Goal: Understand process/instructions: Learn how to perform a task or action

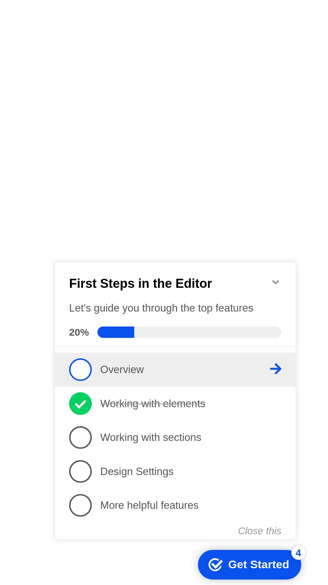
click at [130, 299] on p "Overview - incomplete" at bounding box center [113, 302] width 80 height 7
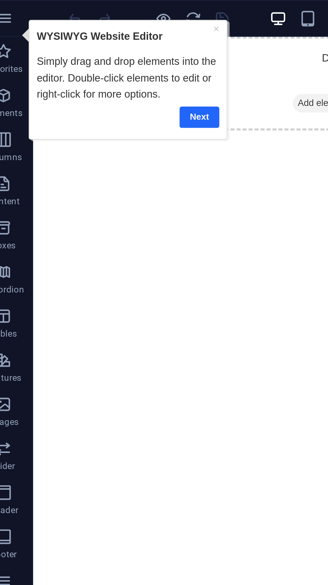
click at [100, 63] on link "Next" at bounding box center [100, 64] width 18 height 10
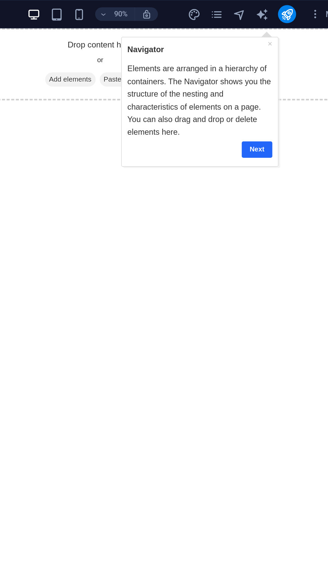
click at [202, 101] on link "Next" at bounding box center [200, 100] width 18 height 10
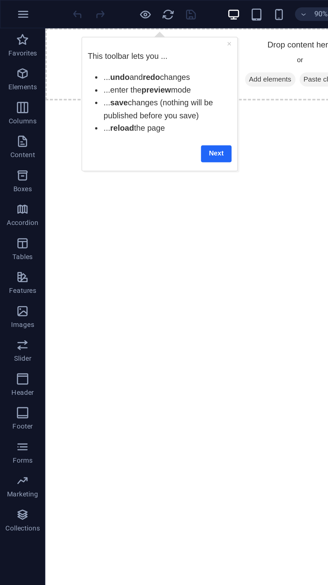
click at [162, 102] on link "Next" at bounding box center [160, 102] width 18 height 10
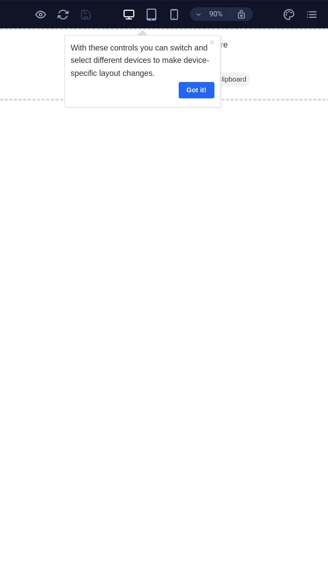
click at [141, 59] on link "Got it!" at bounding box center [141, 64] width 21 height 10
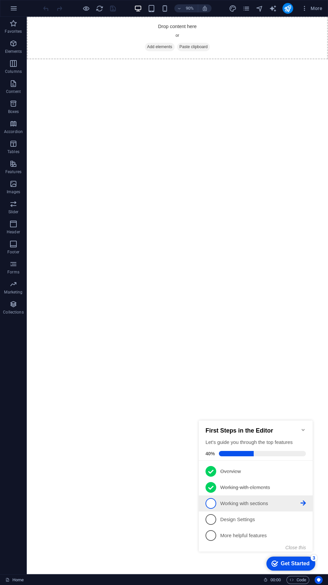
click at [253, 502] on p "Working with sections - incomplete" at bounding box center [260, 503] width 80 height 7
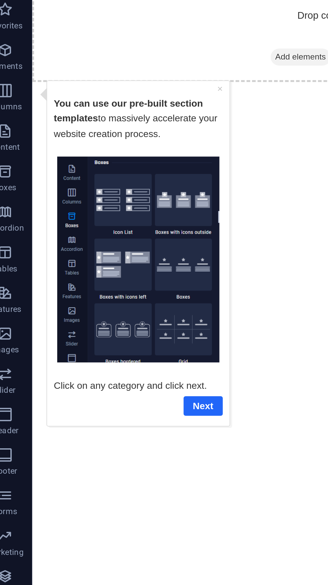
click at [120, 237] on link "Next" at bounding box center [118, 241] width 19 height 10
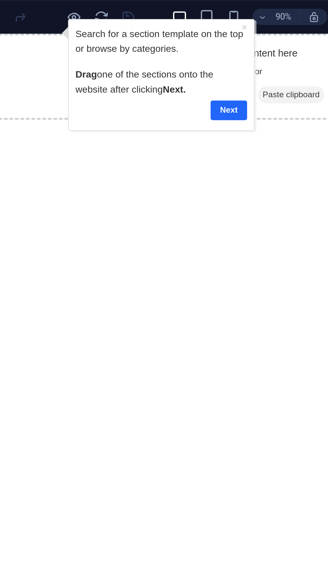
click at [142, 62] on link "Next" at bounding box center [142, 64] width 18 height 10
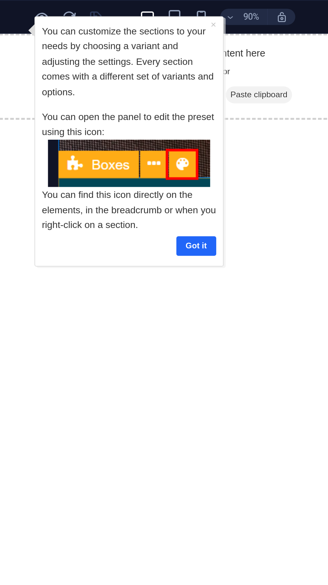
click at [109, 129] on link "Got it" at bounding box center [109, 130] width 20 height 10
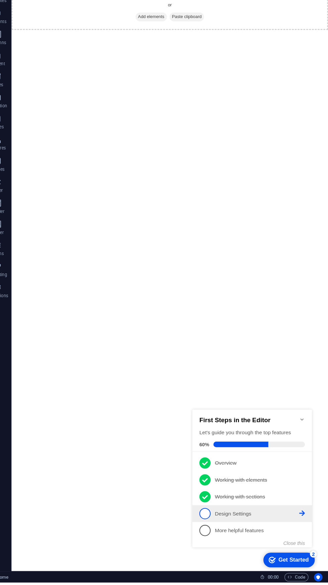
click at [235, 510] on p "Design Settings - incomplete" at bounding box center [253, 508] width 80 height 7
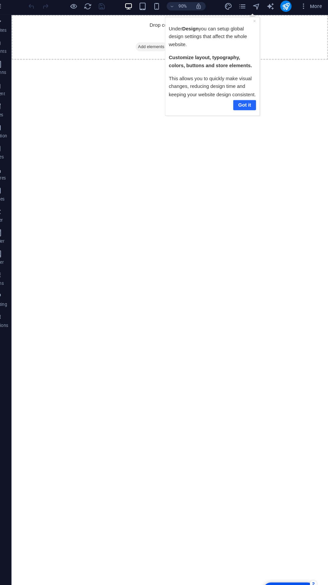
click at [235, 105] on link "Got it" at bounding box center [240, 101] width 22 height 10
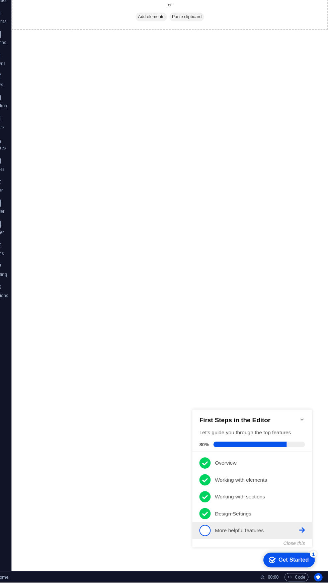
click at [232, 521] on p "More helpful features - incomplete" at bounding box center [253, 524] width 80 height 7
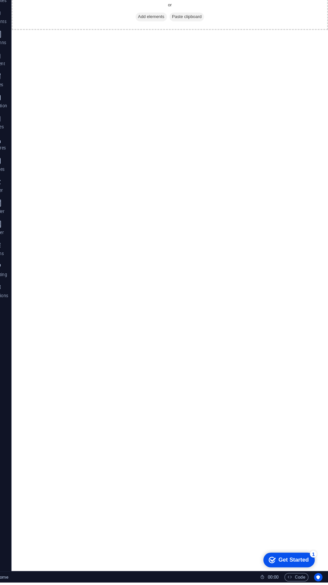
click at [281, 560] on div "Get Started" at bounding box center [291, 559] width 29 height 6
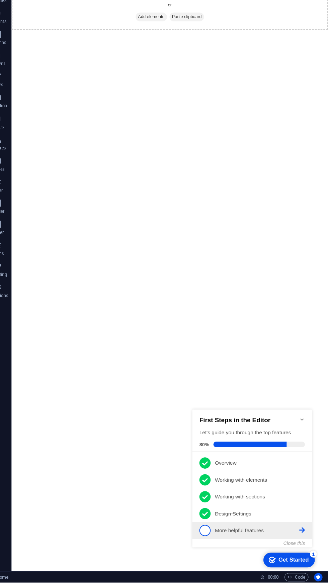
click at [225, 524] on p "More helpful features - incomplete" at bounding box center [253, 524] width 80 height 7
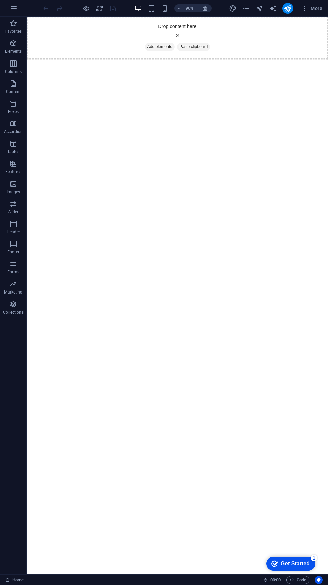
click at [304, 568] on div "checkmark Get Started 1" at bounding box center [290, 564] width 49 height 14
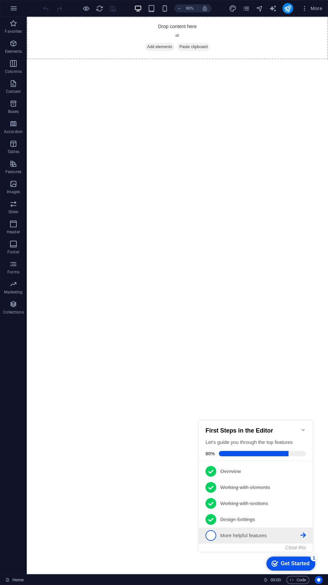
click at [249, 535] on p "More helpful features - incomplete" at bounding box center [260, 535] width 80 height 7
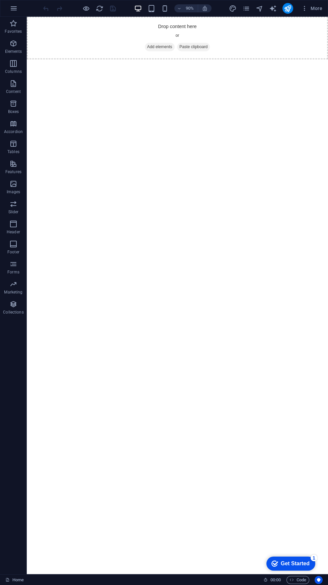
click at [301, 565] on div "Get Started" at bounding box center [295, 564] width 29 height 6
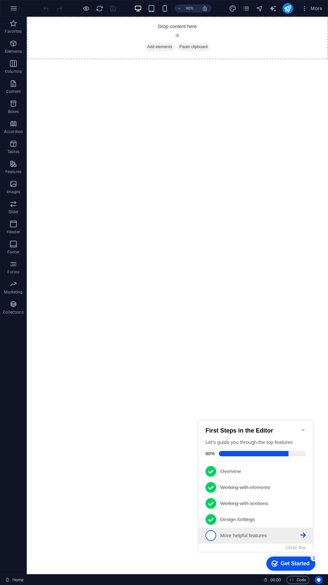
click at [217, 537] on link "5 More helpful features - incomplete" at bounding box center [255, 535] width 100 height 11
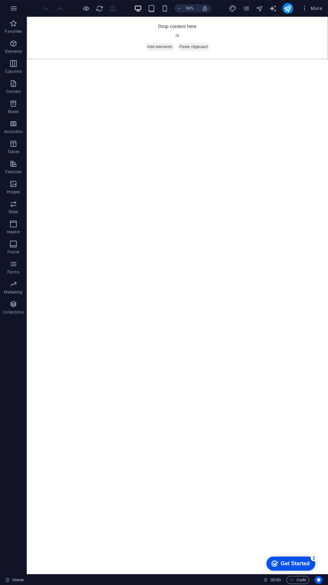
click at [294, 564] on div "Get Started" at bounding box center [295, 564] width 29 height 6
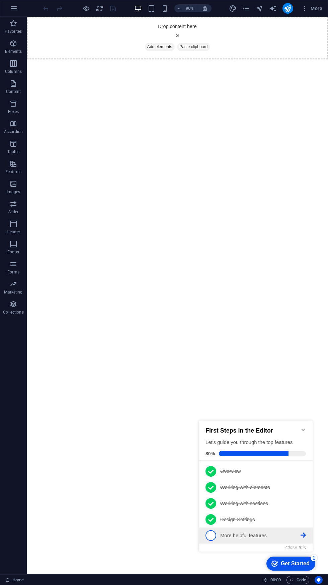
click at [295, 537] on p "More helpful features - incomplete" at bounding box center [260, 535] width 80 height 7
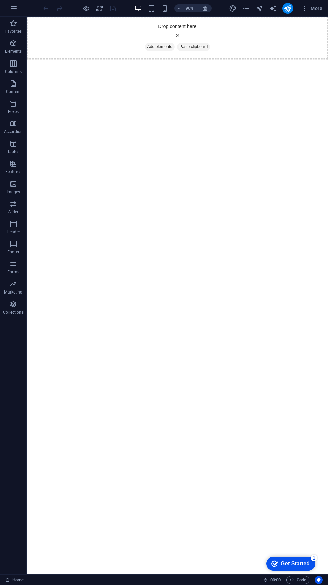
click at [287, 561] on div "Get Started" at bounding box center [295, 564] width 29 height 6
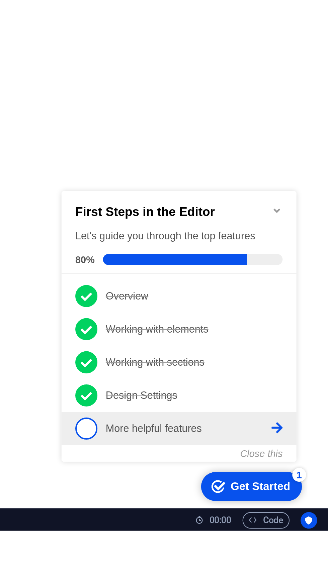
click at [129, 295] on p "More helpful features - incomplete" at bounding box center [120, 296] width 80 height 7
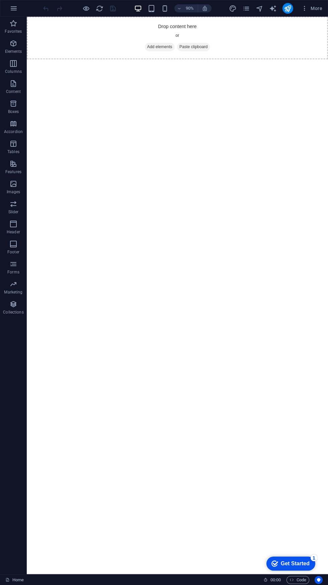
click at [285, 561] on div "Get Started" at bounding box center [295, 564] width 29 height 6
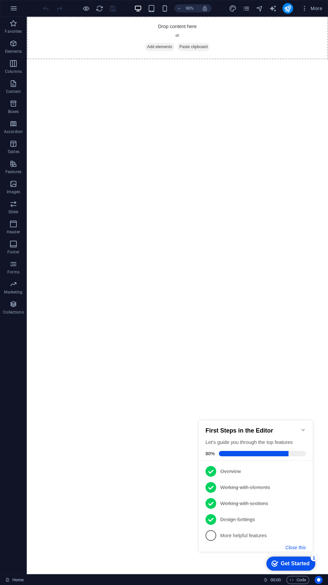
click at [296, 547] on button "Close this" at bounding box center [295, 547] width 20 height 5
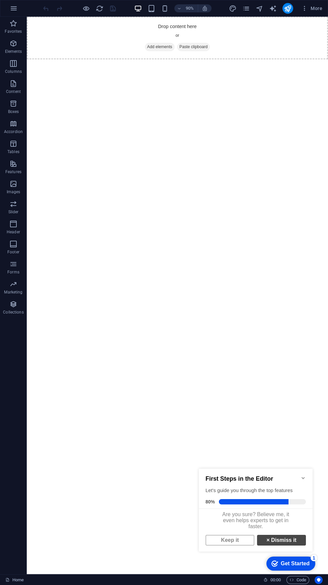
click at [290, 542] on link "× Dismiss it" at bounding box center [281, 540] width 49 height 11
